Goal: Information Seeking & Learning: Find specific fact

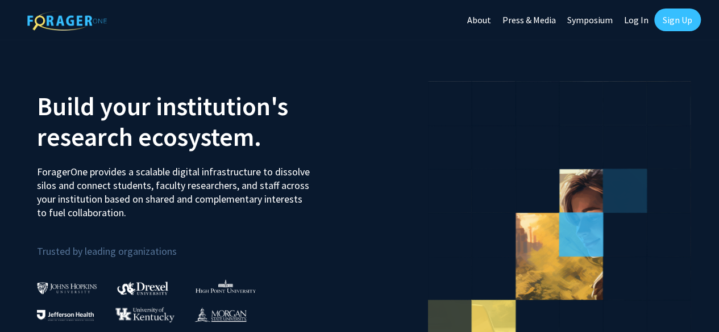
click at [636, 19] on link "Log In" at bounding box center [636, 20] width 36 height 40
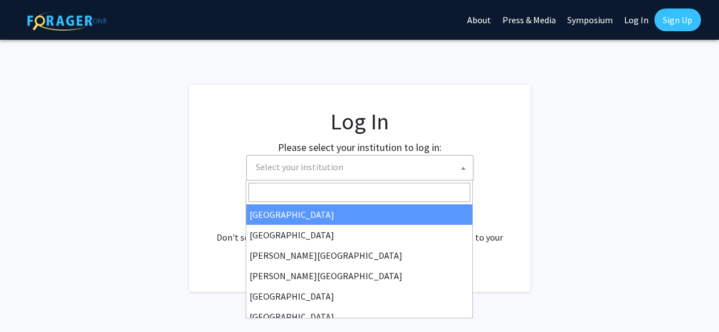
click at [326, 160] on span "Select your institution" at bounding box center [362, 167] width 222 height 23
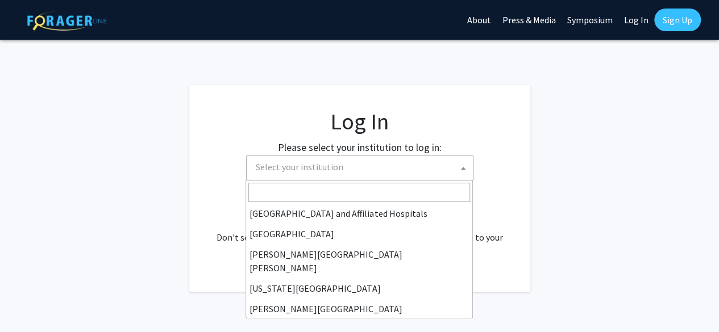
scroll to position [186, 0]
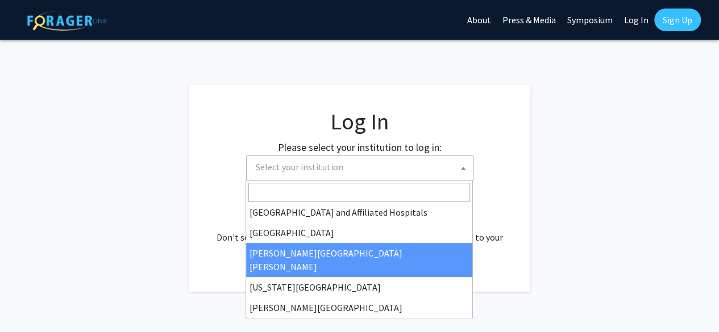
select select "1"
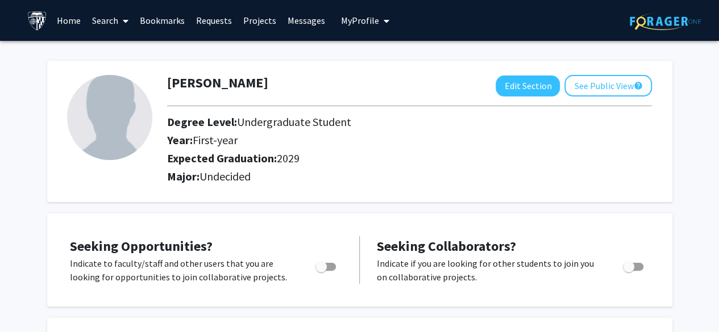
click at [118, 16] on link "Search" at bounding box center [110, 21] width 48 height 40
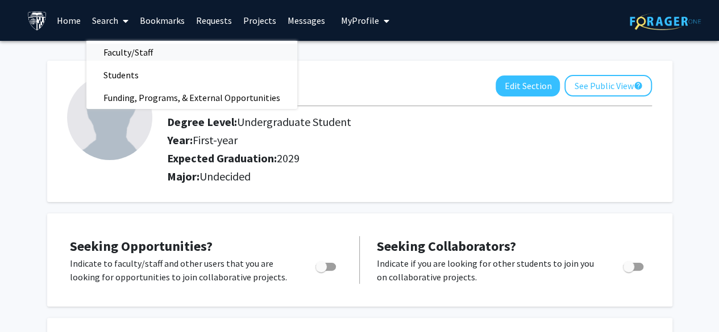
click at [125, 48] on span "Faculty/Staff" at bounding box center [128, 52] width 84 height 23
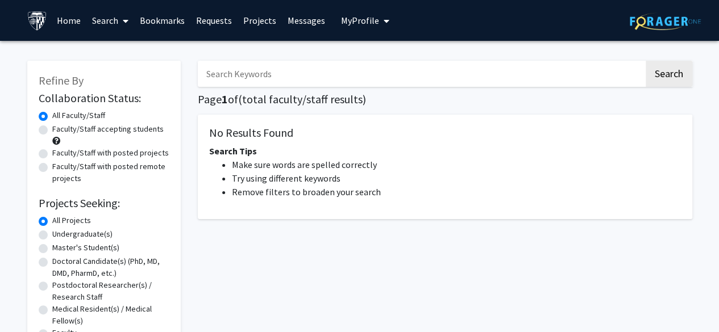
click at [283, 69] on input "Search Keywords" at bounding box center [421, 74] width 446 height 26
type input "public health"
click at [646, 61] on button "Search" at bounding box center [669, 74] width 47 height 26
click at [678, 79] on button "Search" at bounding box center [669, 74] width 47 height 26
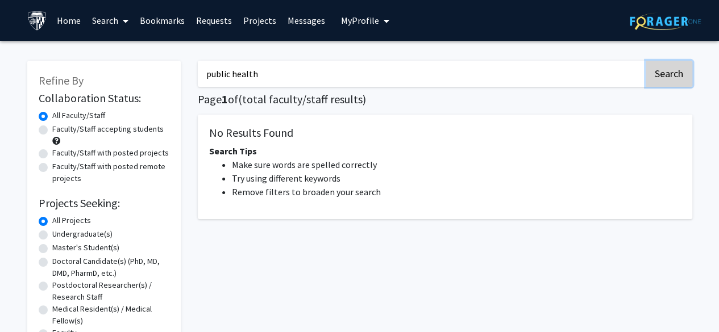
click at [678, 79] on button "Search" at bounding box center [669, 74] width 47 height 26
click at [110, 23] on link "Search" at bounding box center [110, 21] width 48 height 40
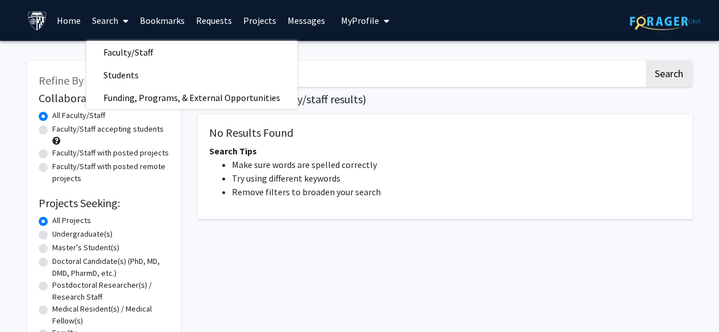
click at [51, 14] on link "Home" at bounding box center [68, 21] width 35 height 40
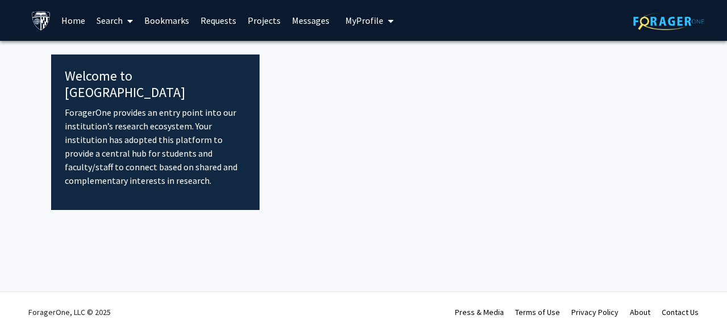
click at [120, 18] on link "Search" at bounding box center [115, 21] width 48 height 40
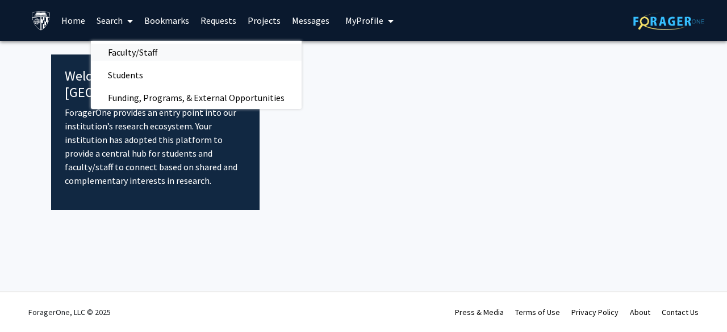
click at [136, 47] on span "Faculty/Staff" at bounding box center [133, 52] width 84 height 23
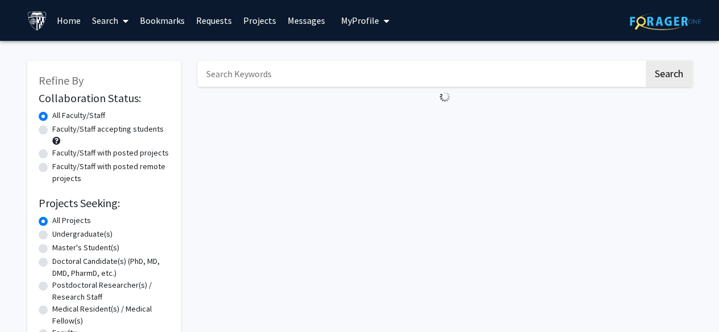
click at [272, 81] on input "Search Keywords" at bounding box center [421, 74] width 446 height 26
click at [680, 69] on button "Search" at bounding box center [669, 74] width 47 height 26
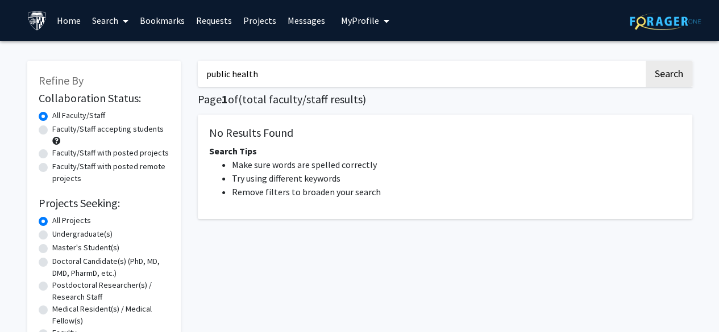
drag, startPoint x: 389, startPoint y: 70, endPoint x: 234, endPoint y: 80, distance: 154.9
click at [234, 80] on input "public health" at bounding box center [421, 74] width 446 height 26
type input "p"
click at [259, 16] on link "Projects" at bounding box center [260, 21] width 44 height 40
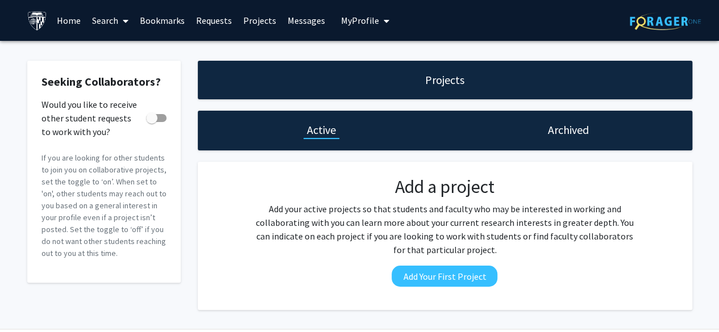
click at [208, 20] on link "Requests" at bounding box center [213, 21] width 47 height 40
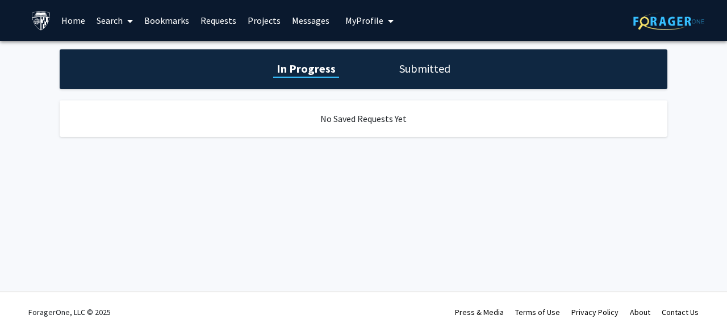
click at [168, 16] on link "Bookmarks" at bounding box center [167, 21] width 56 height 40
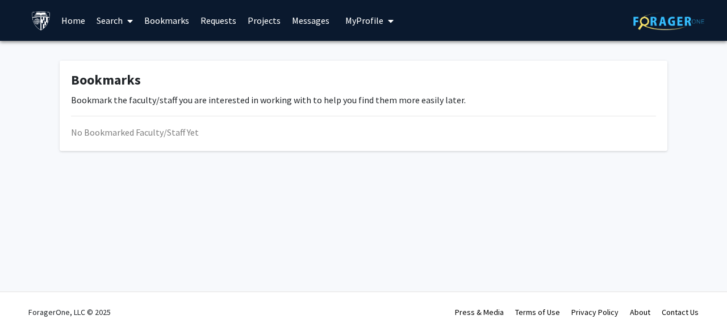
click at [131, 14] on span at bounding box center [128, 21] width 10 height 40
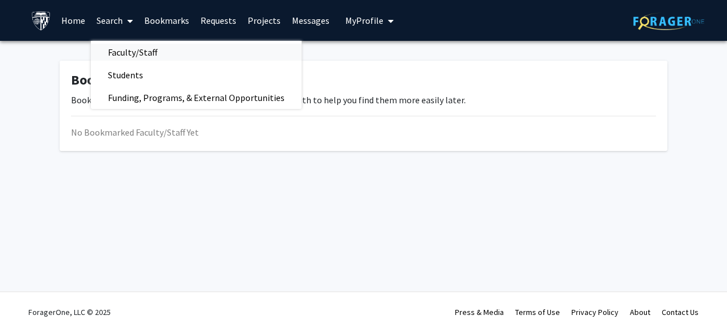
click at [123, 57] on span "Faculty/Staff" at bounding box center [133, 52] width 84 height 23
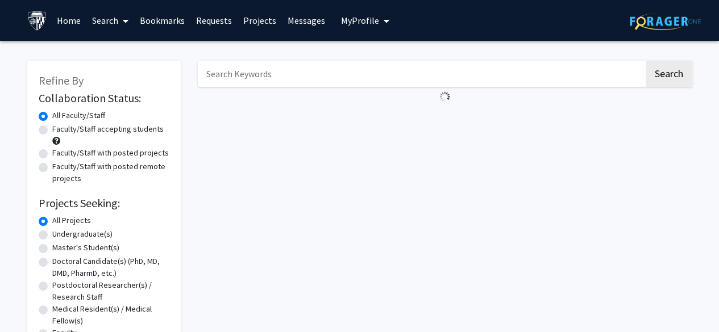
click at [343, 76] on input "Search Keywords" at bounding box center [421, 74] width 446 height 26
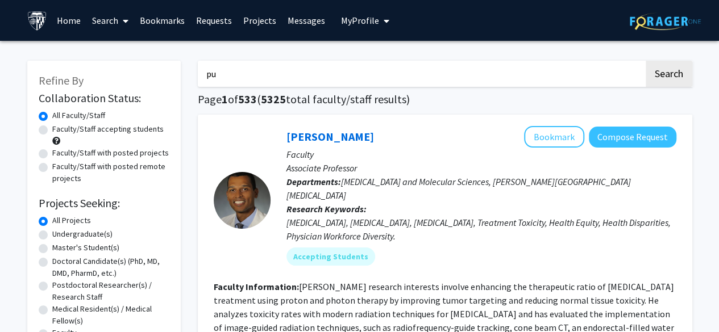
type input "p"
type input "public health"
click at [646, 61] on button "Search" at bounding box center [669, 74] width 47 height 26
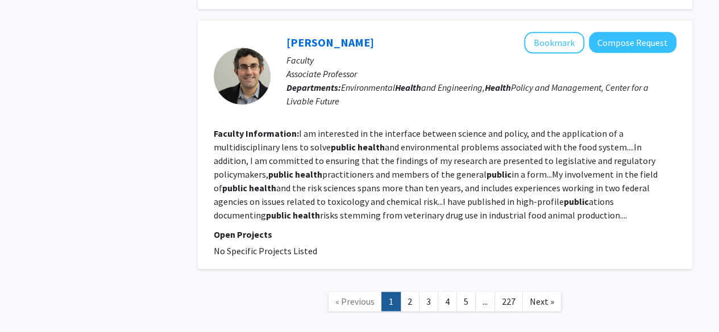
scroll to position [2693, 0]
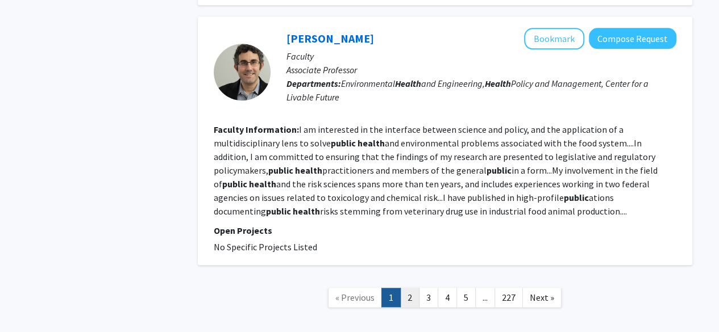
click at [418, 288] on link "2" at bounding box center [409, 298] width 19 height 20
